Goal: Book appointment/travel/reservation

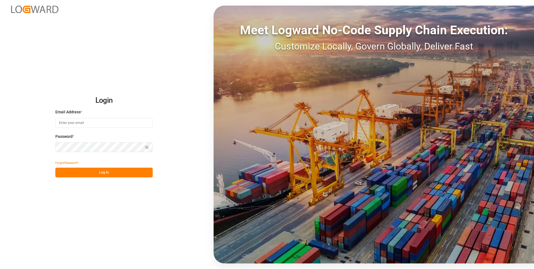
type input "[PERSON_NAME][EMAIL_ADDRESS][DOMAIN_NAME]"
click at [130, 173] on button "Log In" at bounding box center [103, 173] width 97 height 10
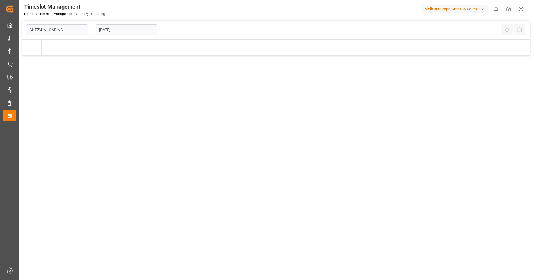
type input "Chezy Unloading"
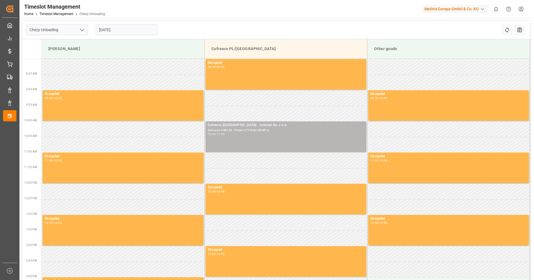
click at [279, 135] on div "10:00 - 11:00" at bounding box center [286, 134] width 156 height 3
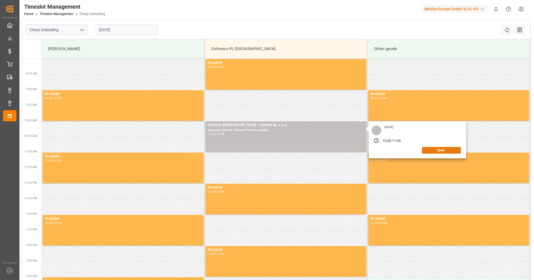
click at [439, 152] on button "Open" at bounding box center [441, 150] width 39 height 7
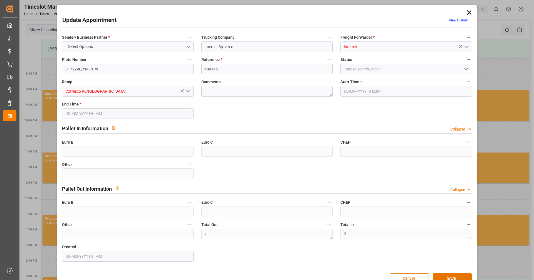
type input "[DATE] 10:00"
type input "[DATE] 11:00"
type input "[DATE] 11:17"
drag, startPoint x: 221, startPoint y: 69, endPoint x: 203, endPoint y: 68, distance: 18.7
click at [203, 68] on input "489145" at bounding box center [266, 69] width 131 height 11
